Goal: Navigation & Orientation: Understand site structure

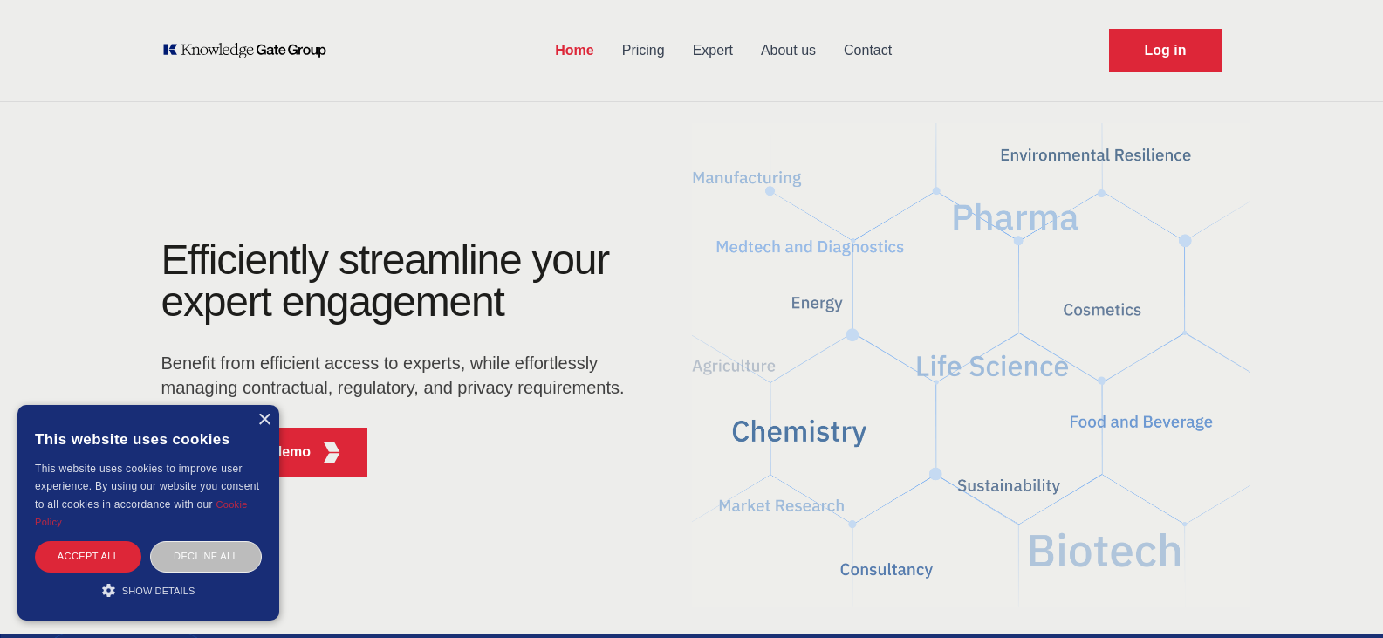
click at [267, 418] on div "×" at bounding box center [263, 420] width 13 height 13
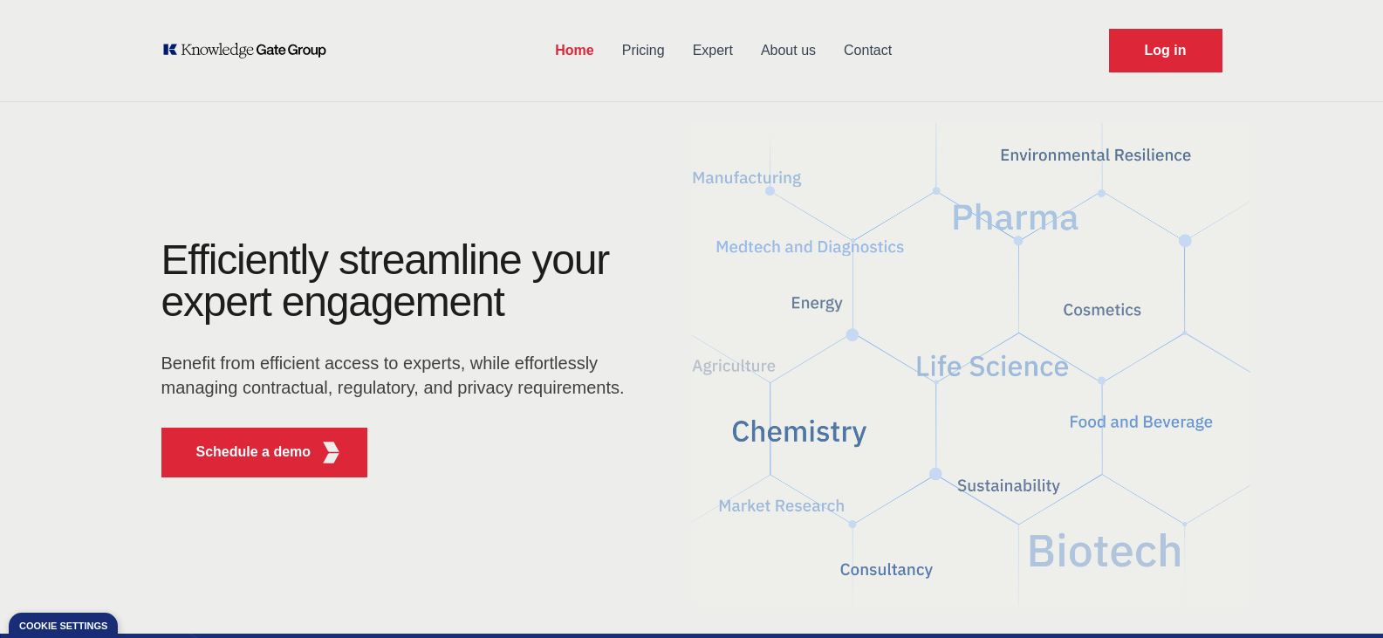
click at [799, 51] on link "About us" at bounding box center [788, 50] width 83 height 45
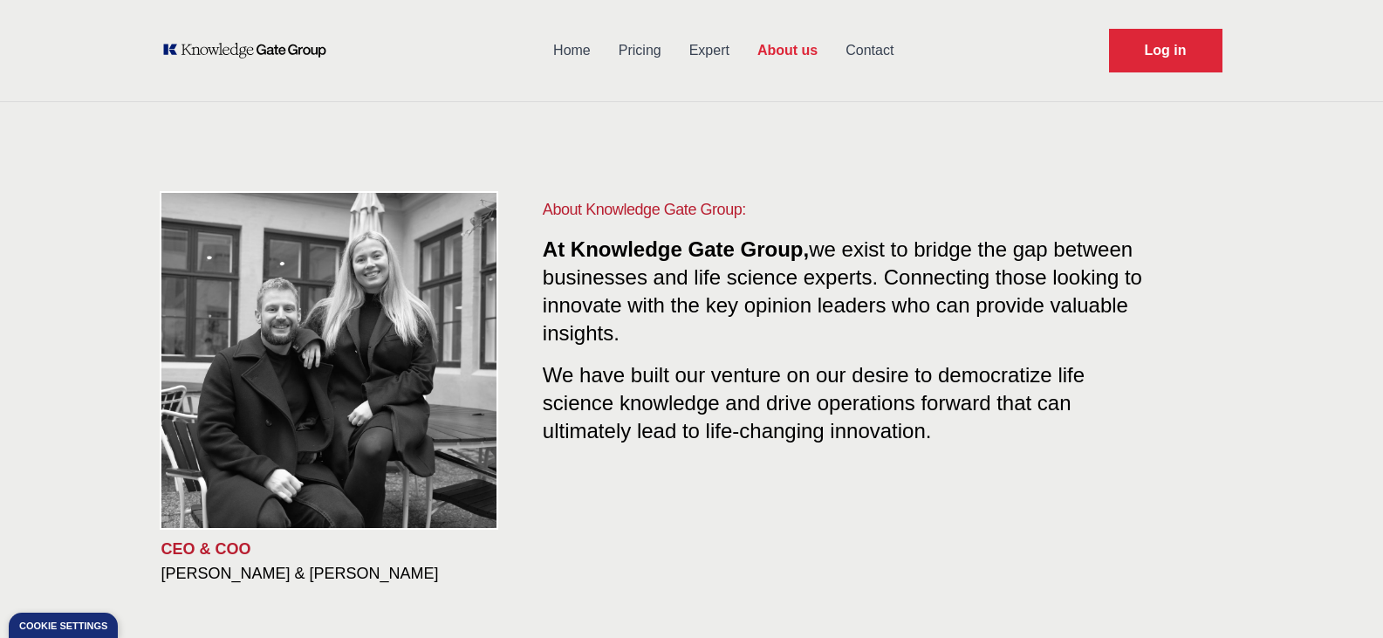
click at [715, 50] on link "Expert" at bounding box center [709, 50] width 68 height 45
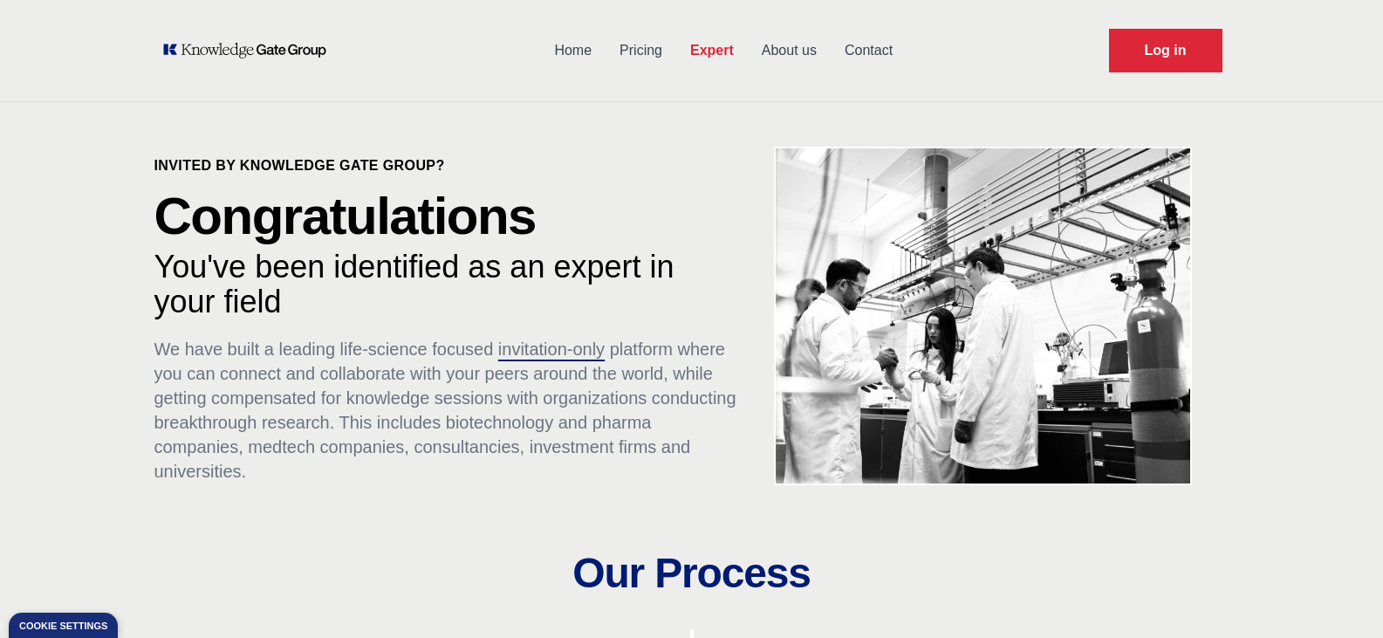
click at [575, 51] on link "Home" at bounding box center [572, 50] width 65 height 45
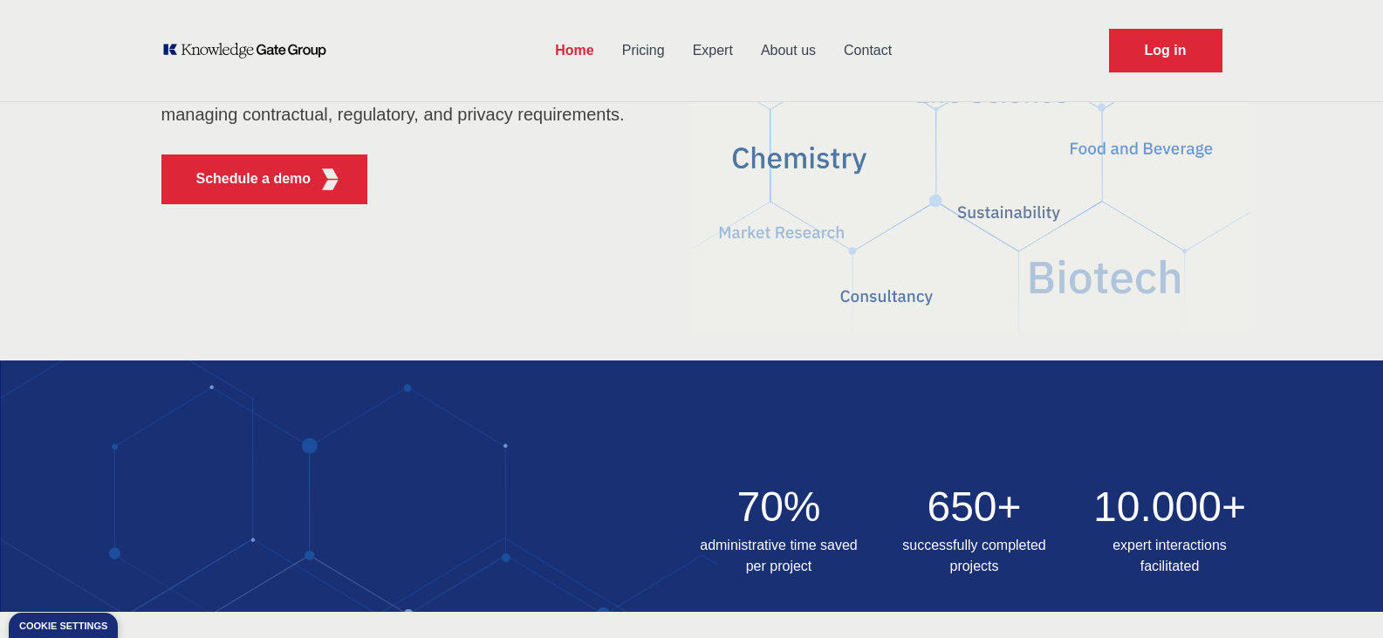
scroll to position [175, 0]
